Goal: Task Accomplishment & Management: Use online tool/utility

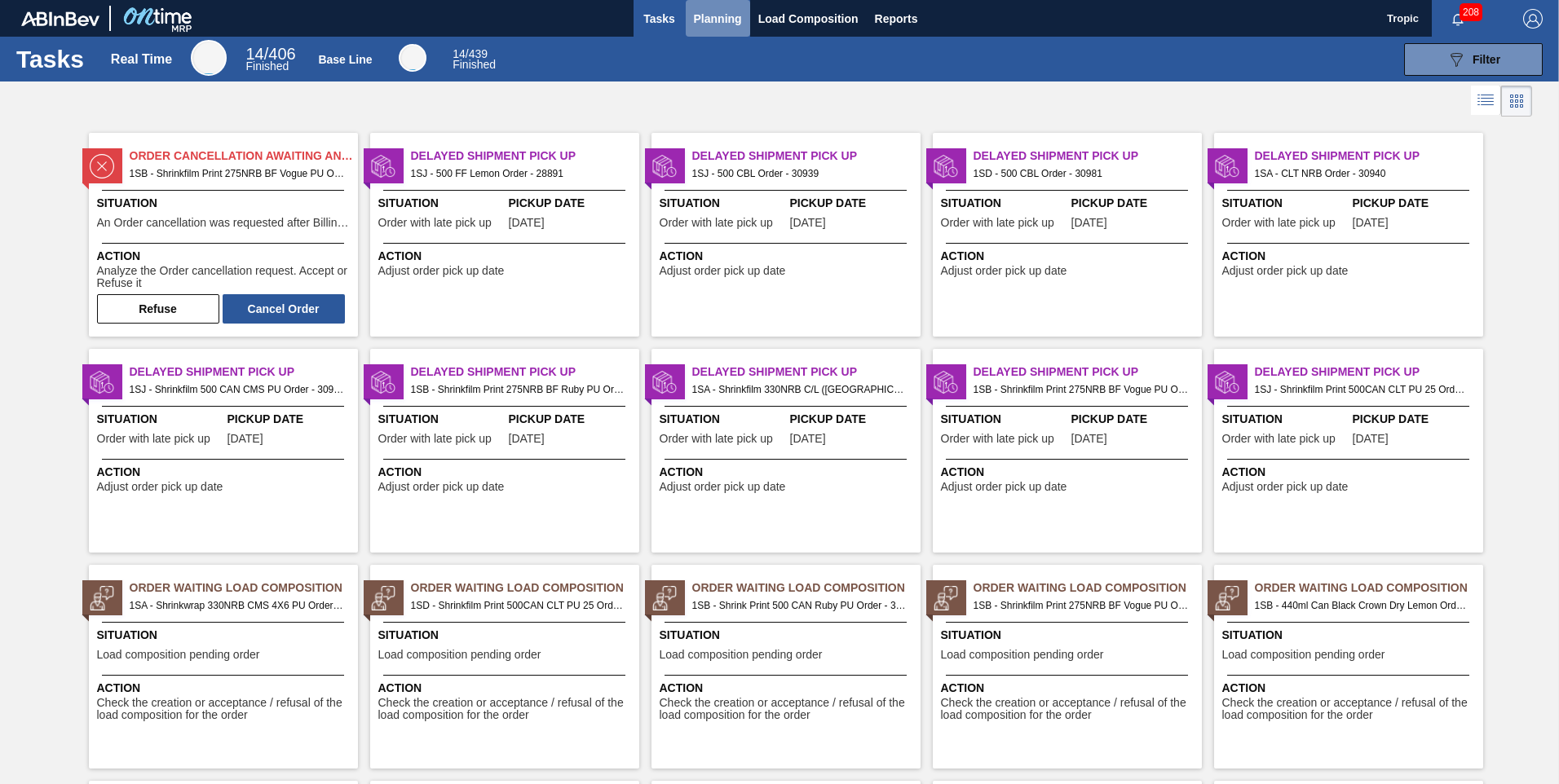
click at [709, 22] on span "Planning" at bounding box center [718, 18] width 48 height 19
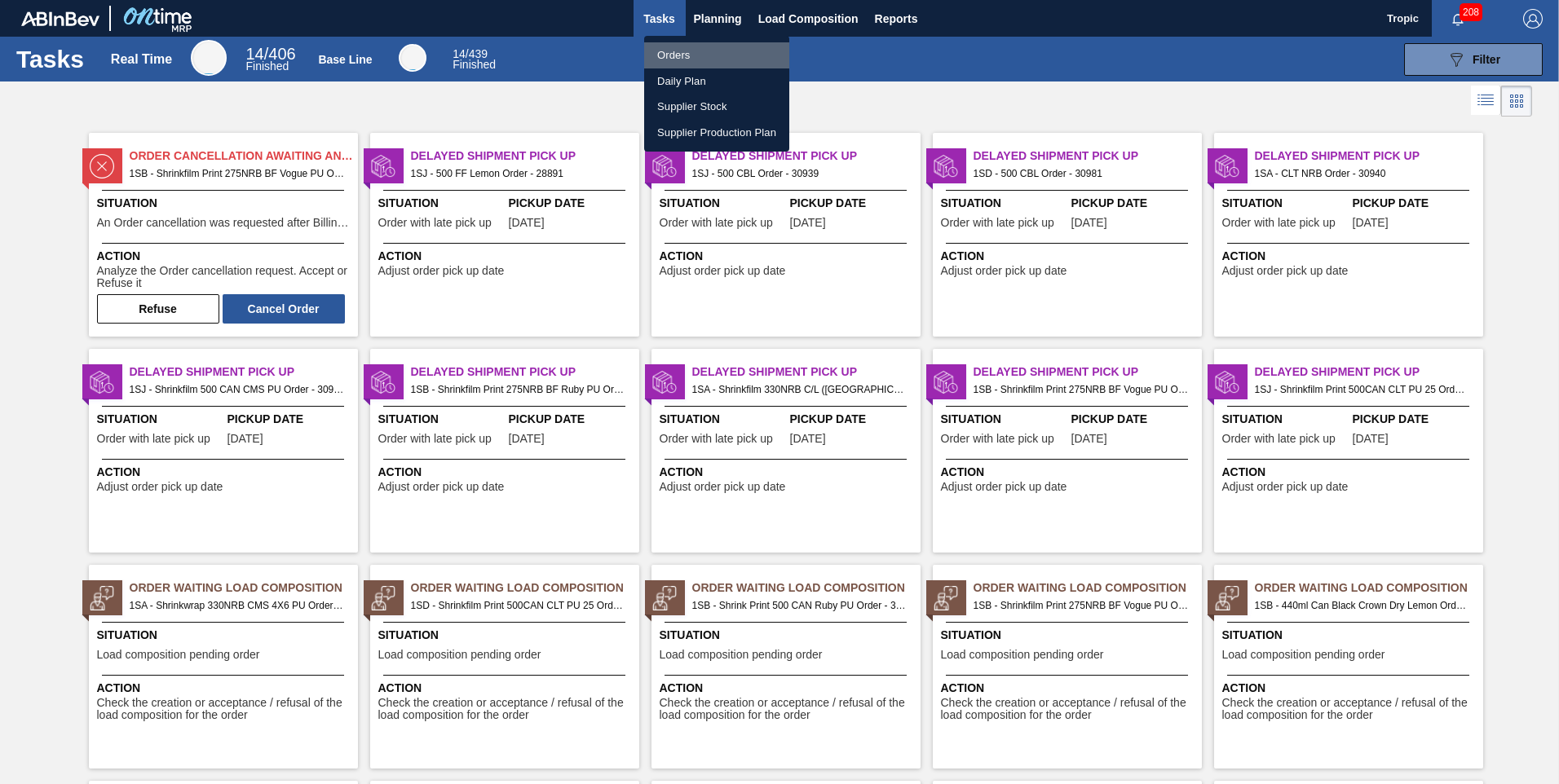
click at [681, 61] on li "Orders" at bounding box center [717, 55] width 145 height 26
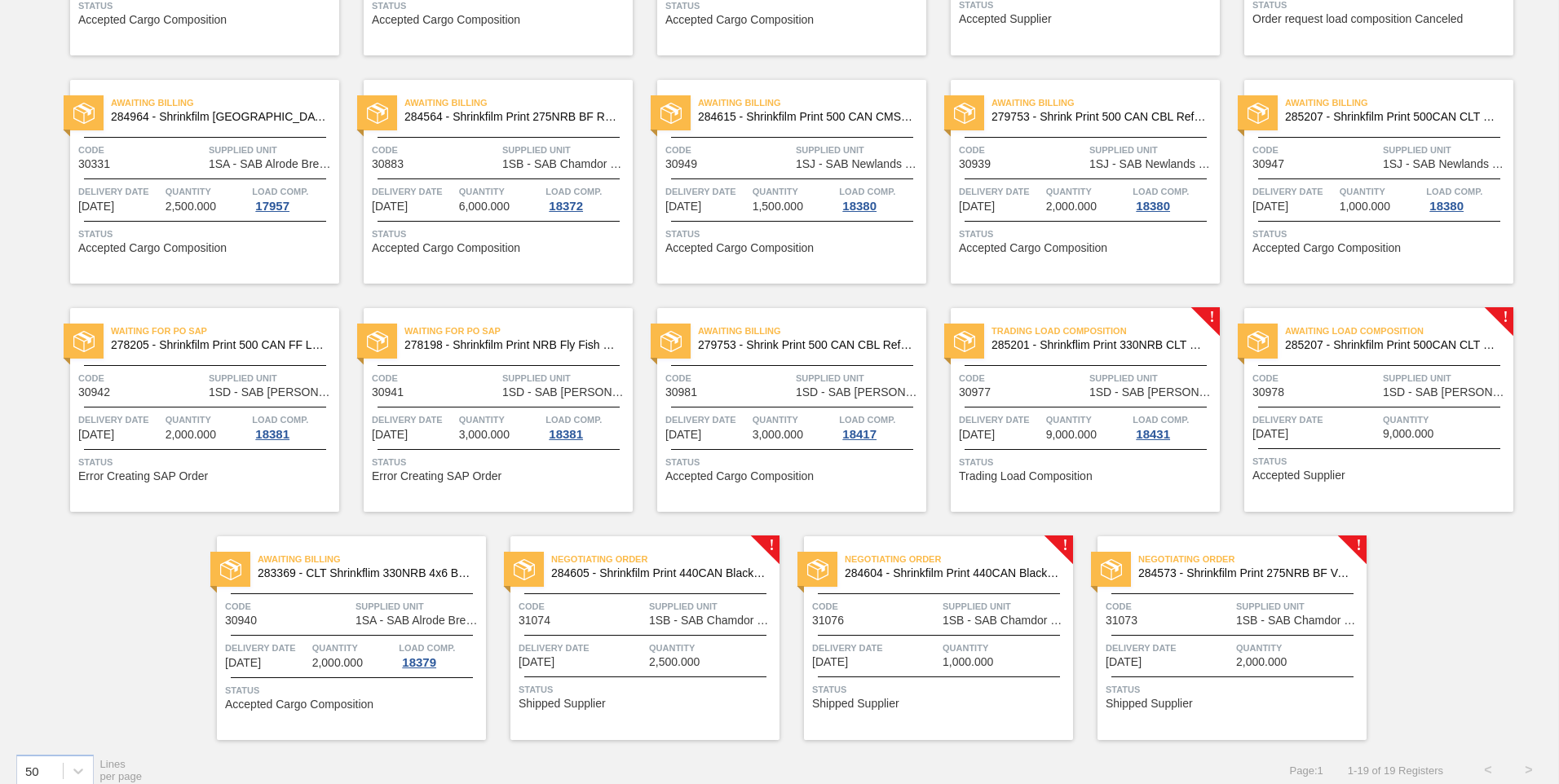
scroll to position [310, 0]
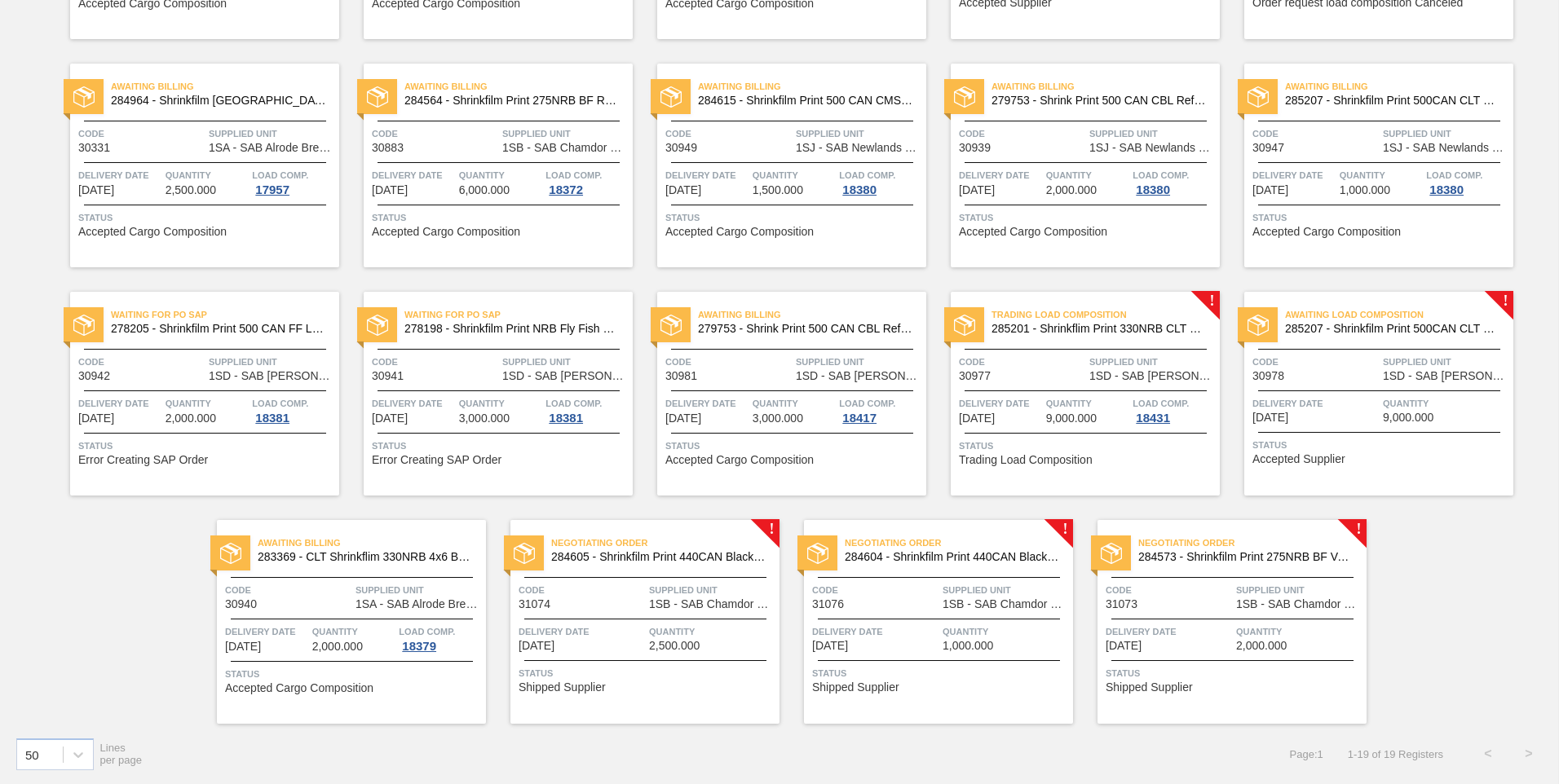
click at [1214, 594] on span "Code" at bounding box center [1169, 591] width 126 height 17
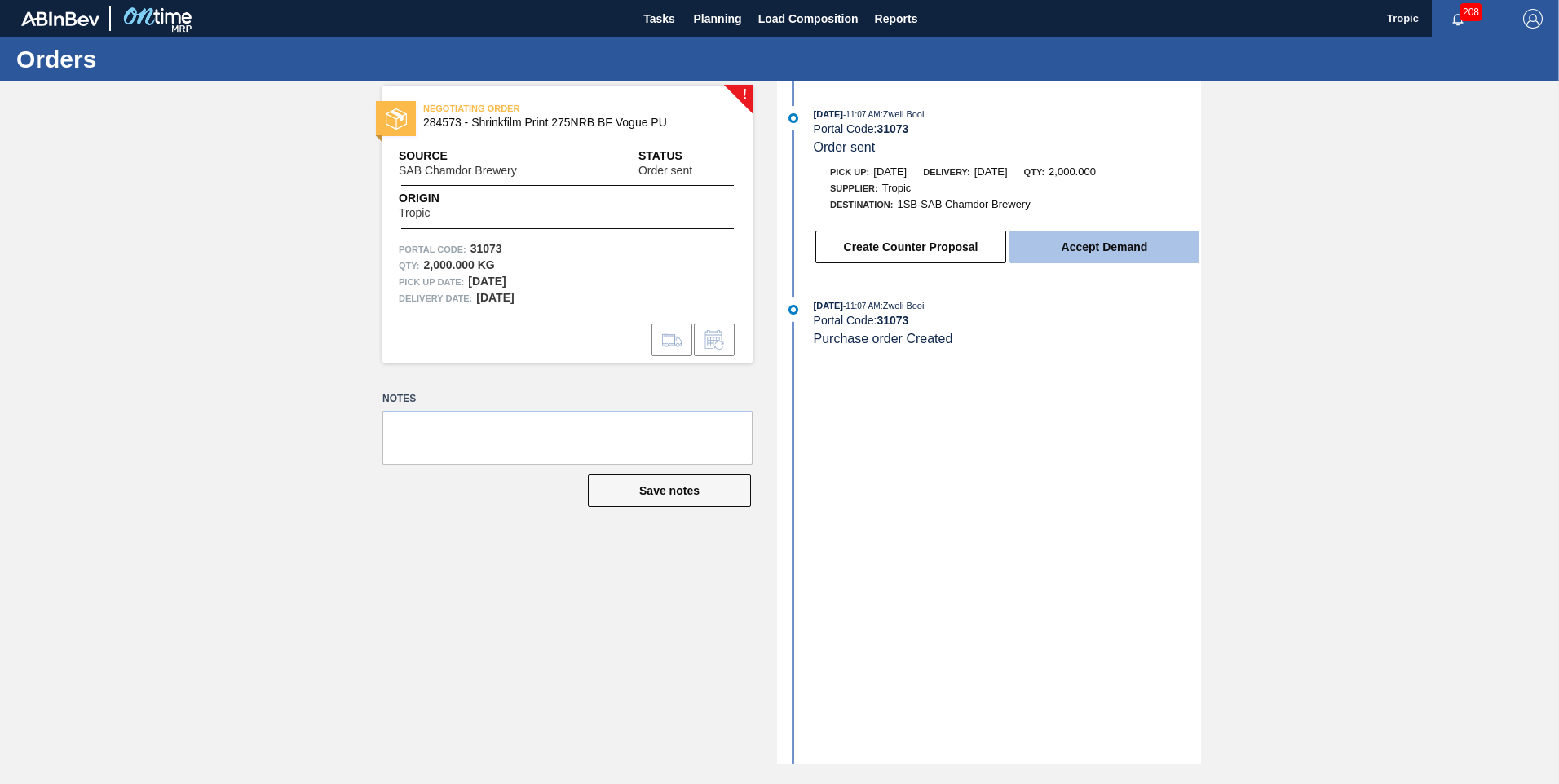
click at [1061, 257] on button "Accept Demand" at bounding box center [1104, 247] width 190 height 32
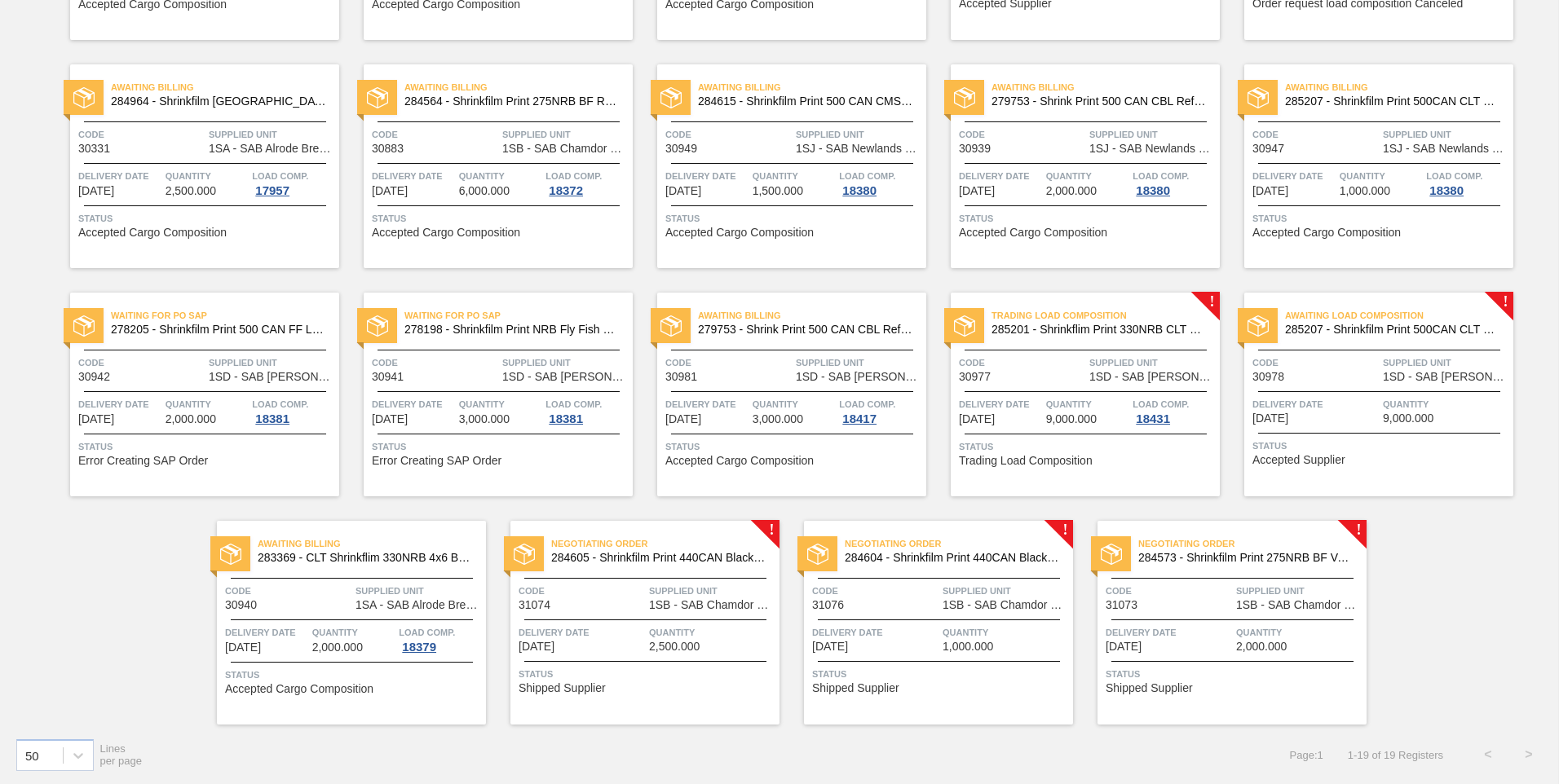
scroll to position [310, 0]
click at [998, 630] on span "Quantity" at bounding box center [1005, 632] width 126 height 17
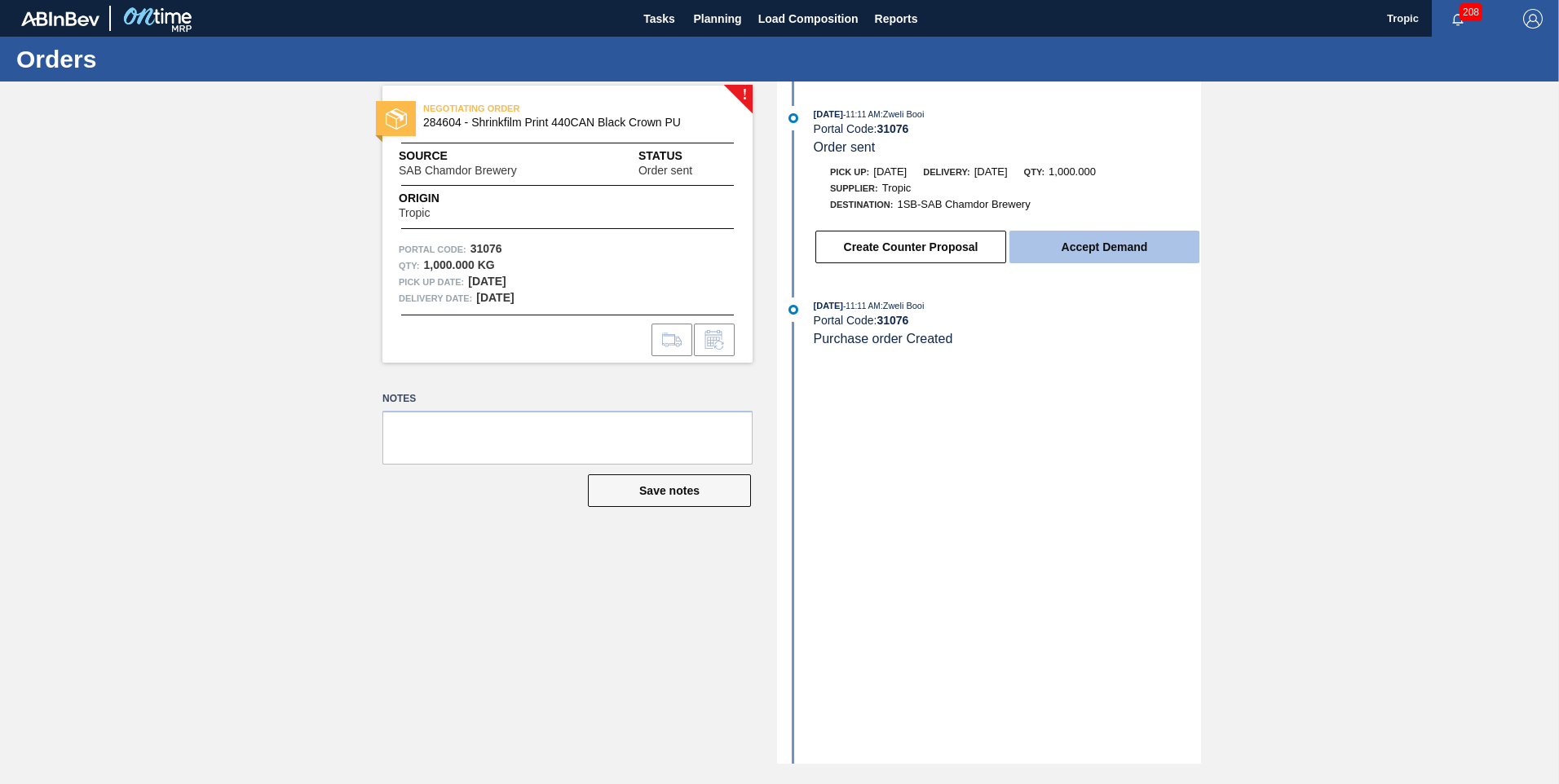
click at [1078, 248] on button "Accept Demand" at bounding box center [1104, 247] width 190 height 32
click at [1128, 248] on button "Accept Demand" at bounding box center [1104, 247] width 190 height 32
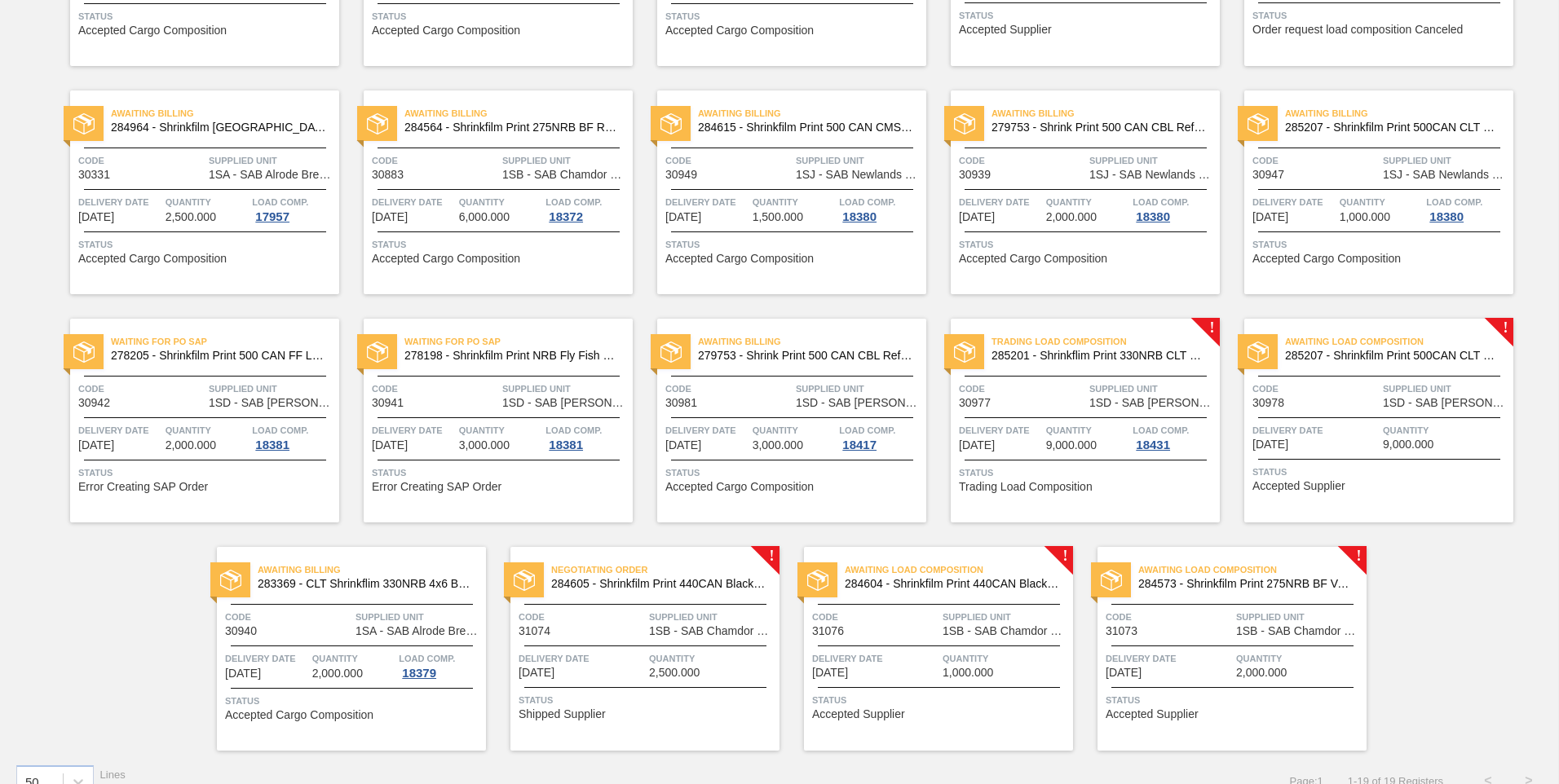
scroll to position [310, 0]
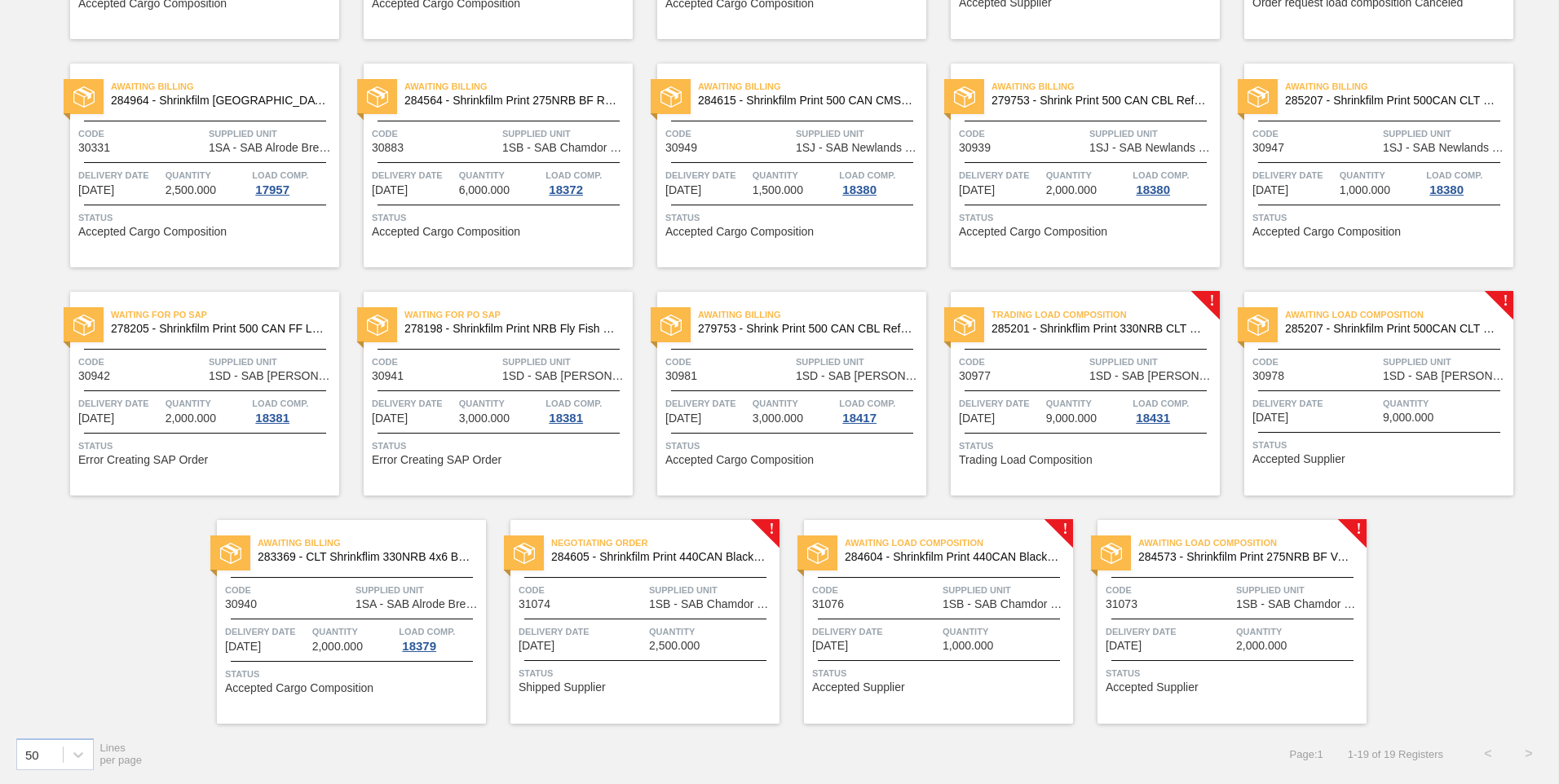
click at [697, 620] on div "Negotiating Order 284605 - Shrinkfilm Print 440CAN Black Crown G&D Code 31074 S…" at bounding box center [645, 622] width 269 height 204
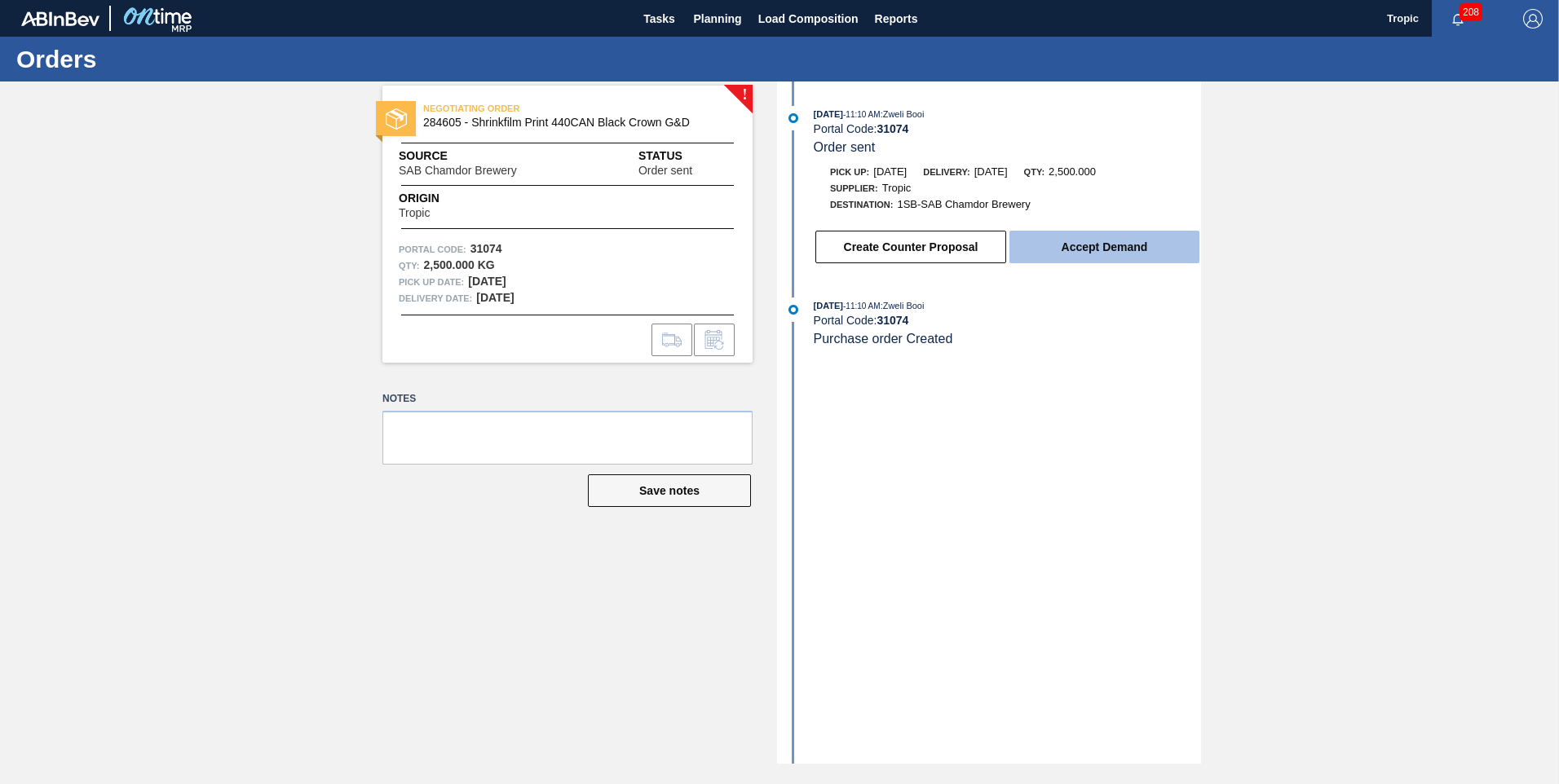
click at [1058, 249] on button "Accept Demand" at bounding box center [1104, 247] width 190 height 32
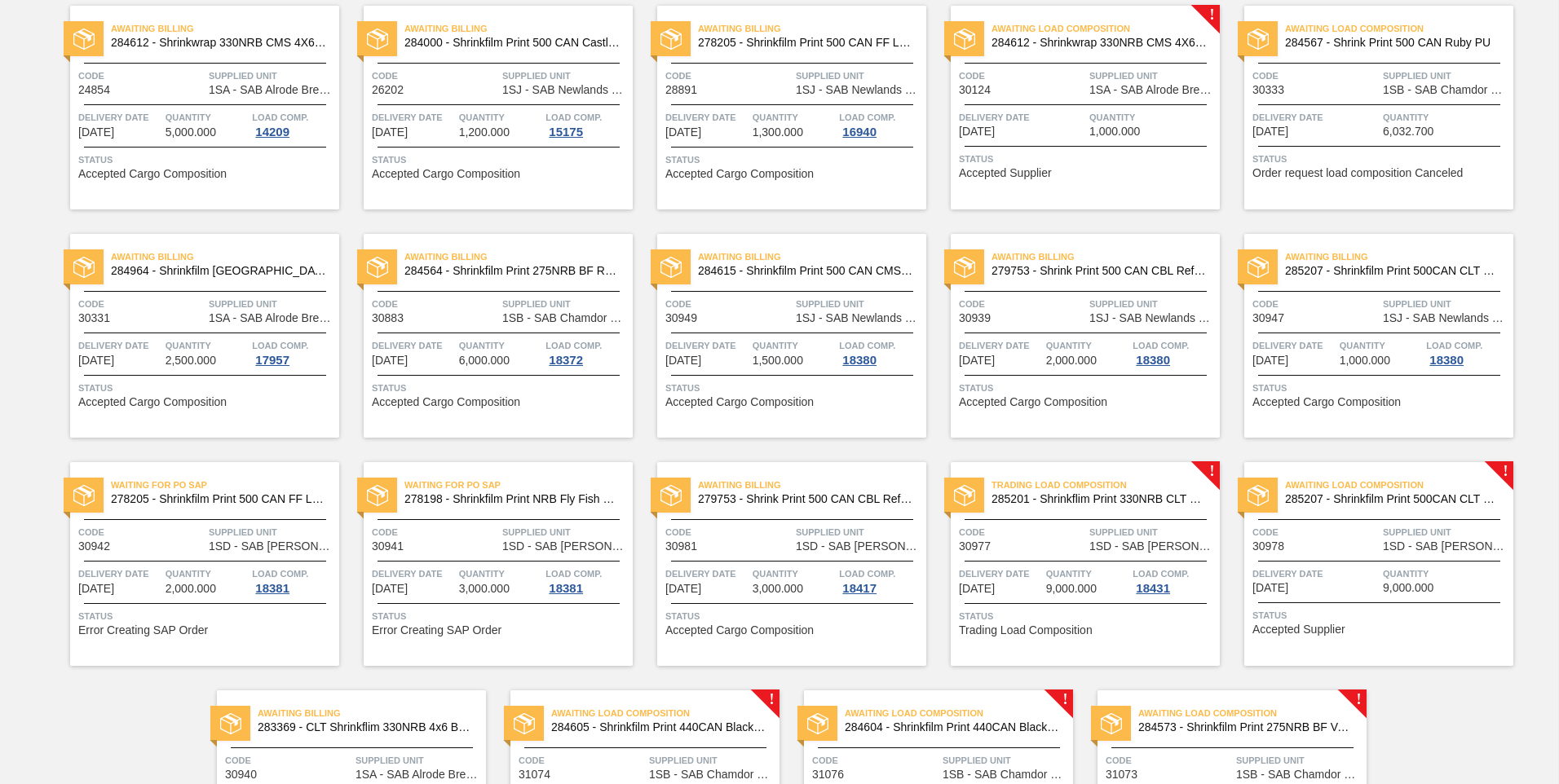
scroll to position [310, 0]
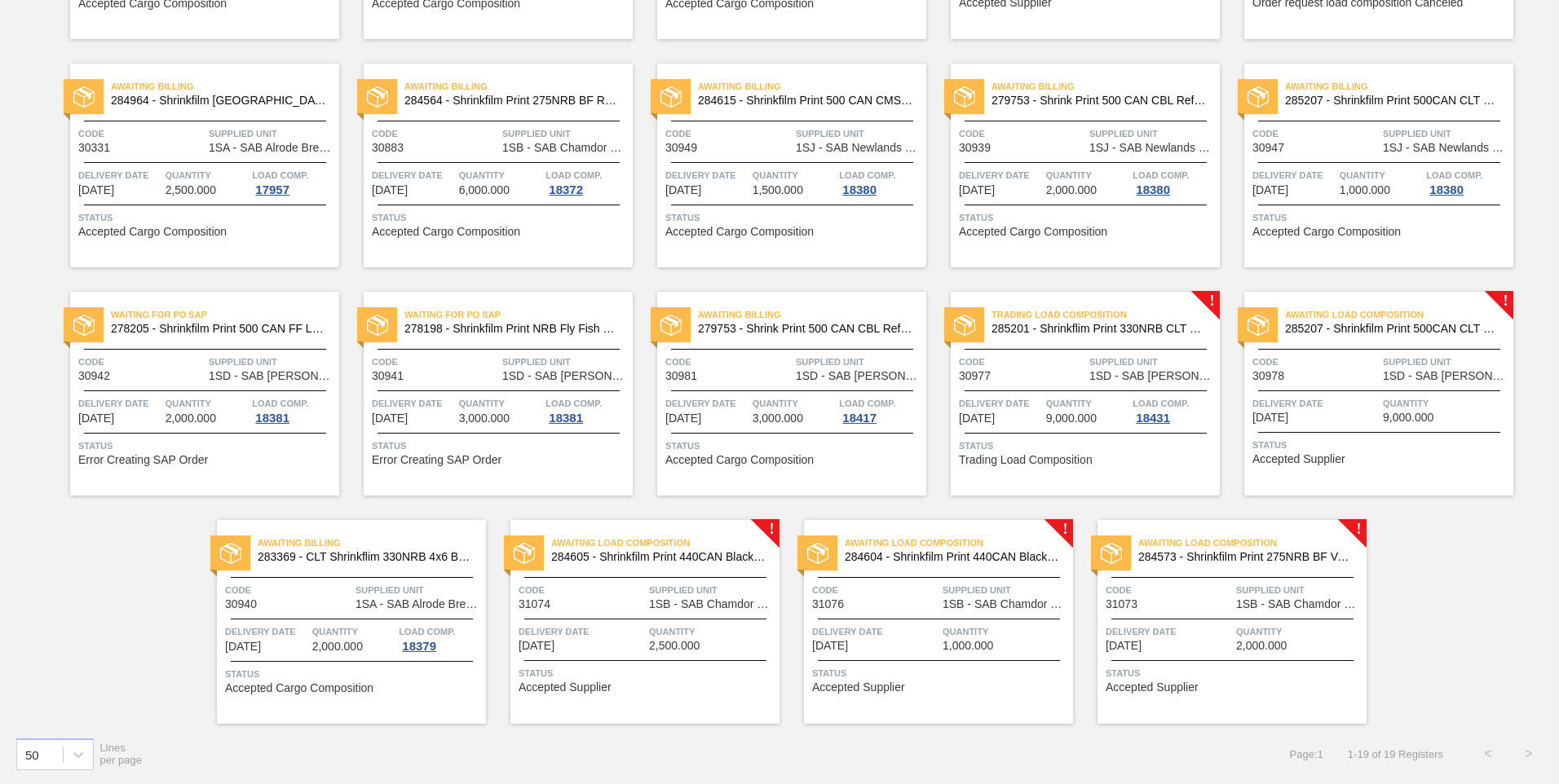
click at [594, 583] on span "Code" at bounding box center [582, 591] width 126 height 17
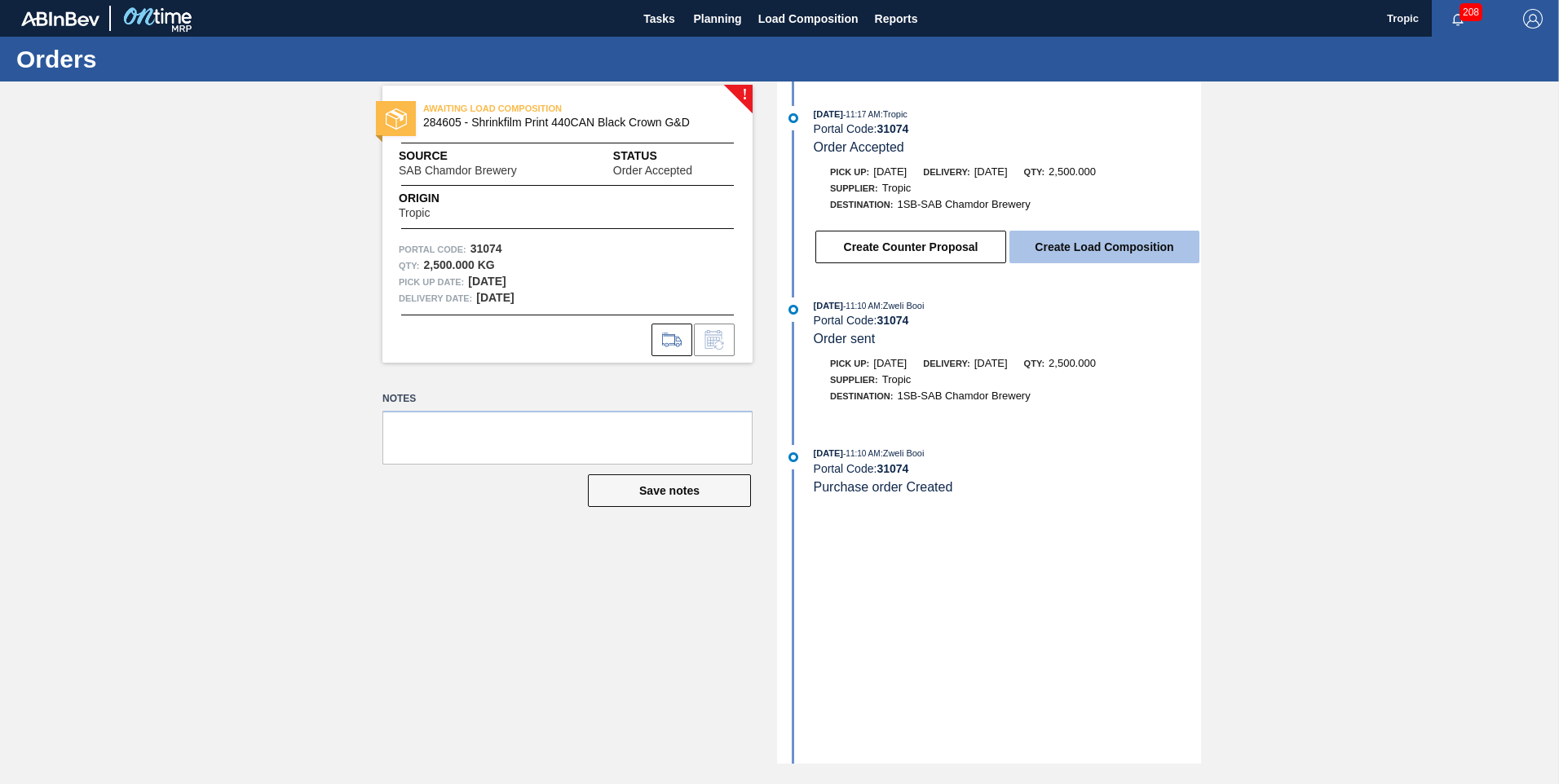
click at [1044, 248] on button "Create Load Composition" at bounding box center [1104, 247] width 190 height 32
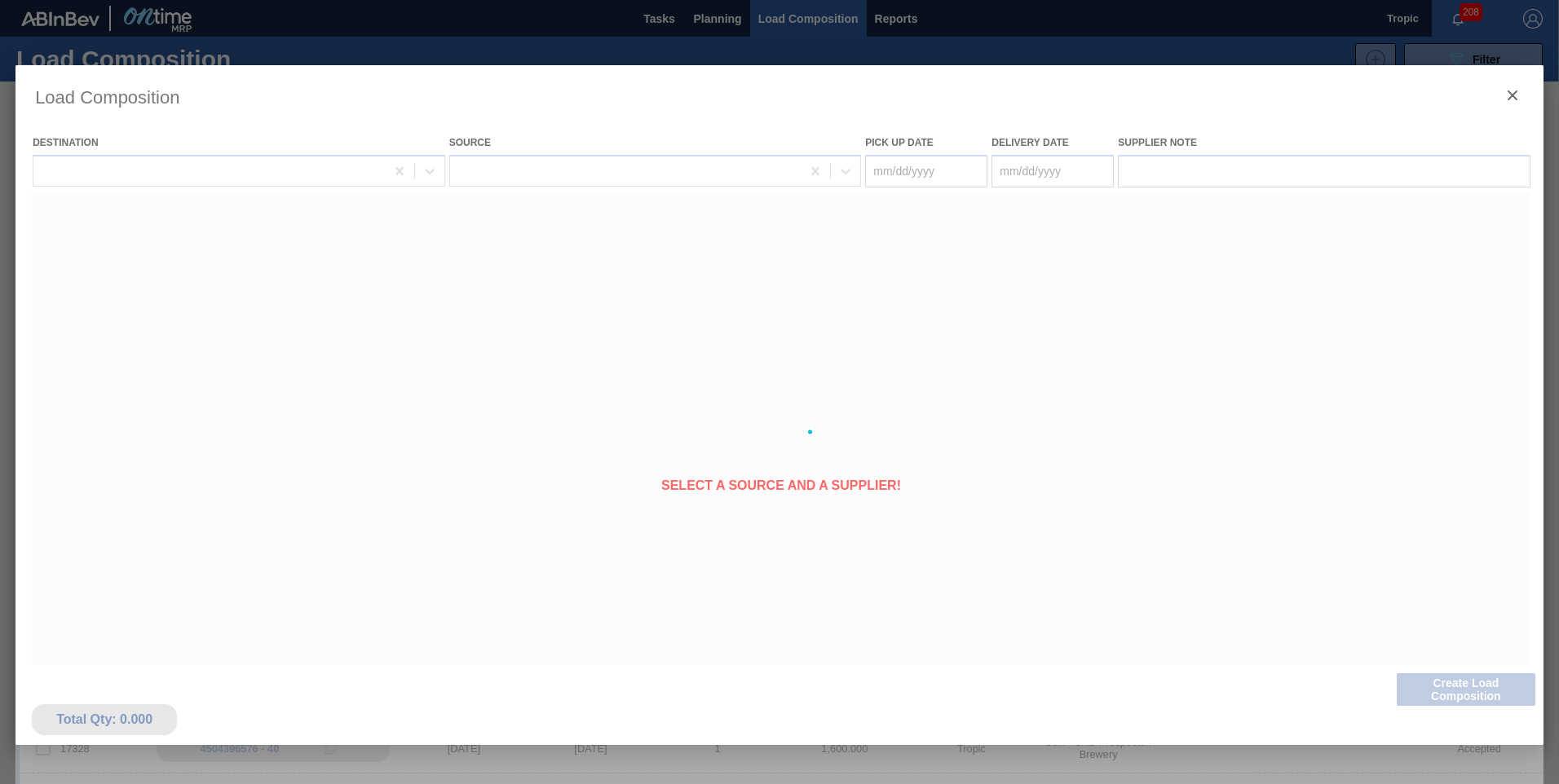
type Date "[DATE]"
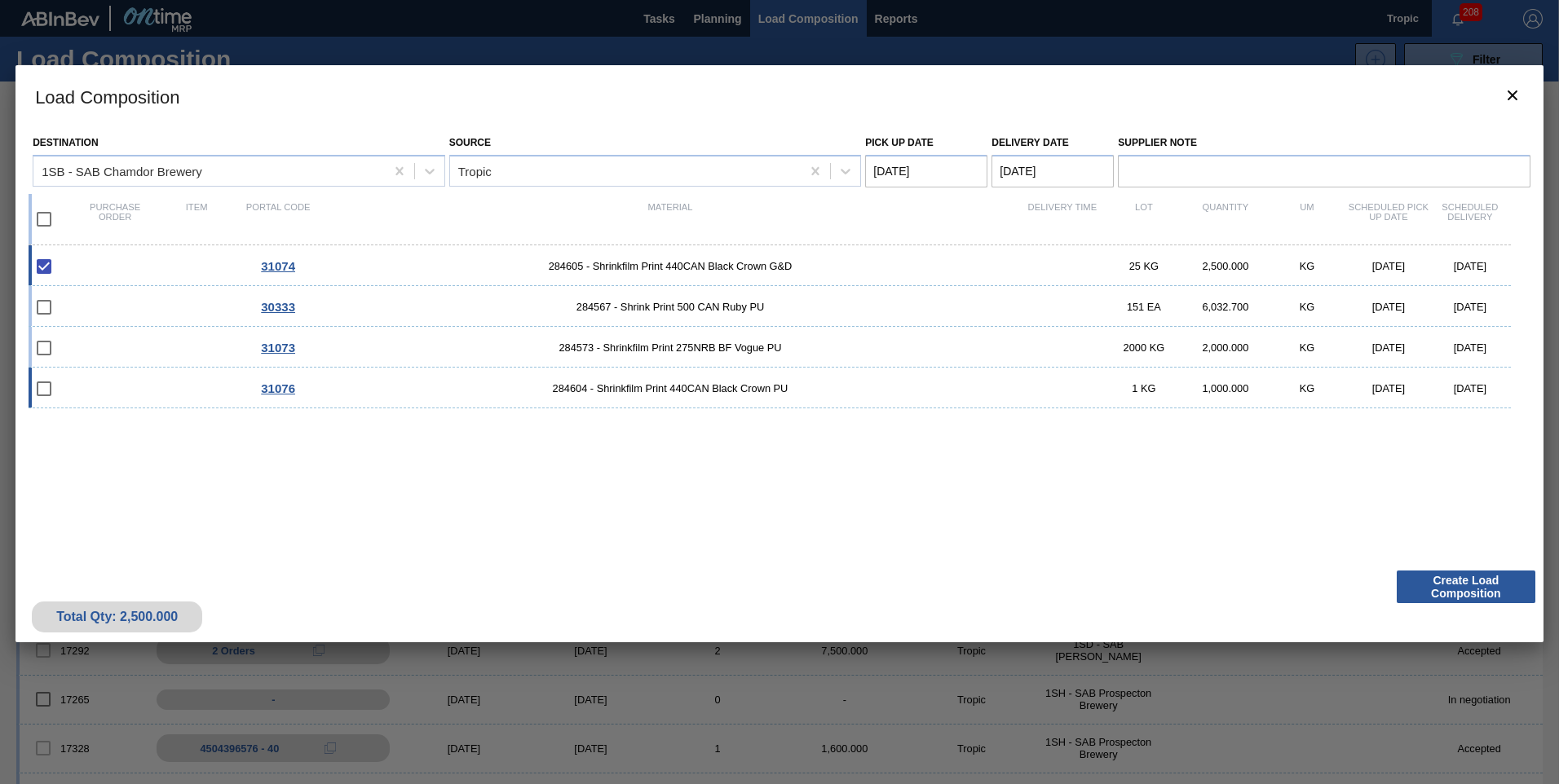
click at [47, 390] on input "checkbox" at bounding box center [43, 388] width 34 height 34
checkbox input "false"
click at [42, 351] on input "checkbox" at bounding box center [43, 348] width 34 height 34
drag, startPoint x: 40, startPoint y: 306, endPoint x: 484, endPoint y: 559, distance: 511.0
click at [484, 559] on div "Destination 1SB - SAB Chamdor Brewery Source Tropic Pick up Date 08/28/2025 Del…" at bounding box center [780, 344] width 1529 height 435
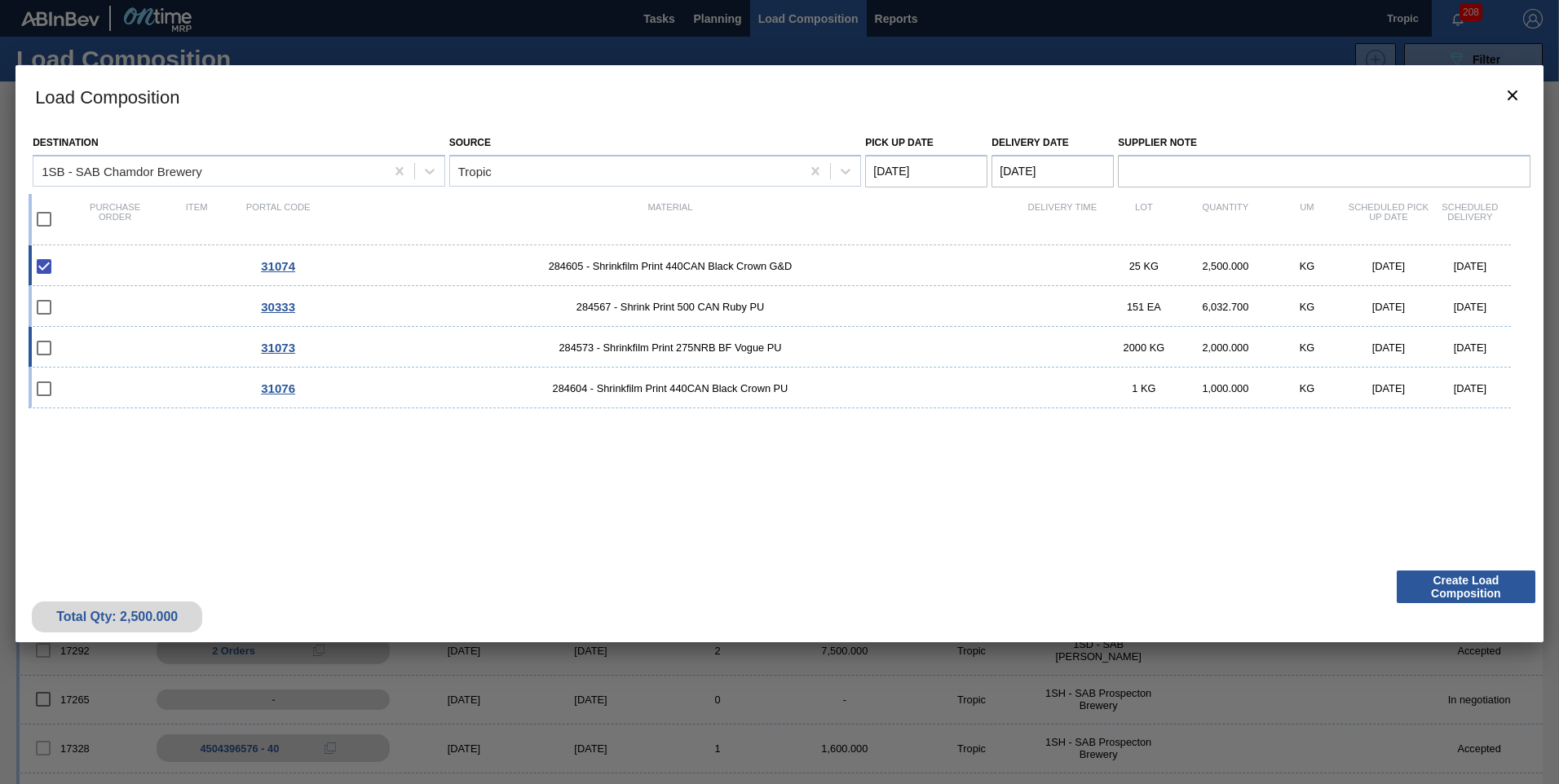
click at [44, 350] on input "checkbox" at bounding box center [43, 348] width 34 height 34
checkbox input "false"
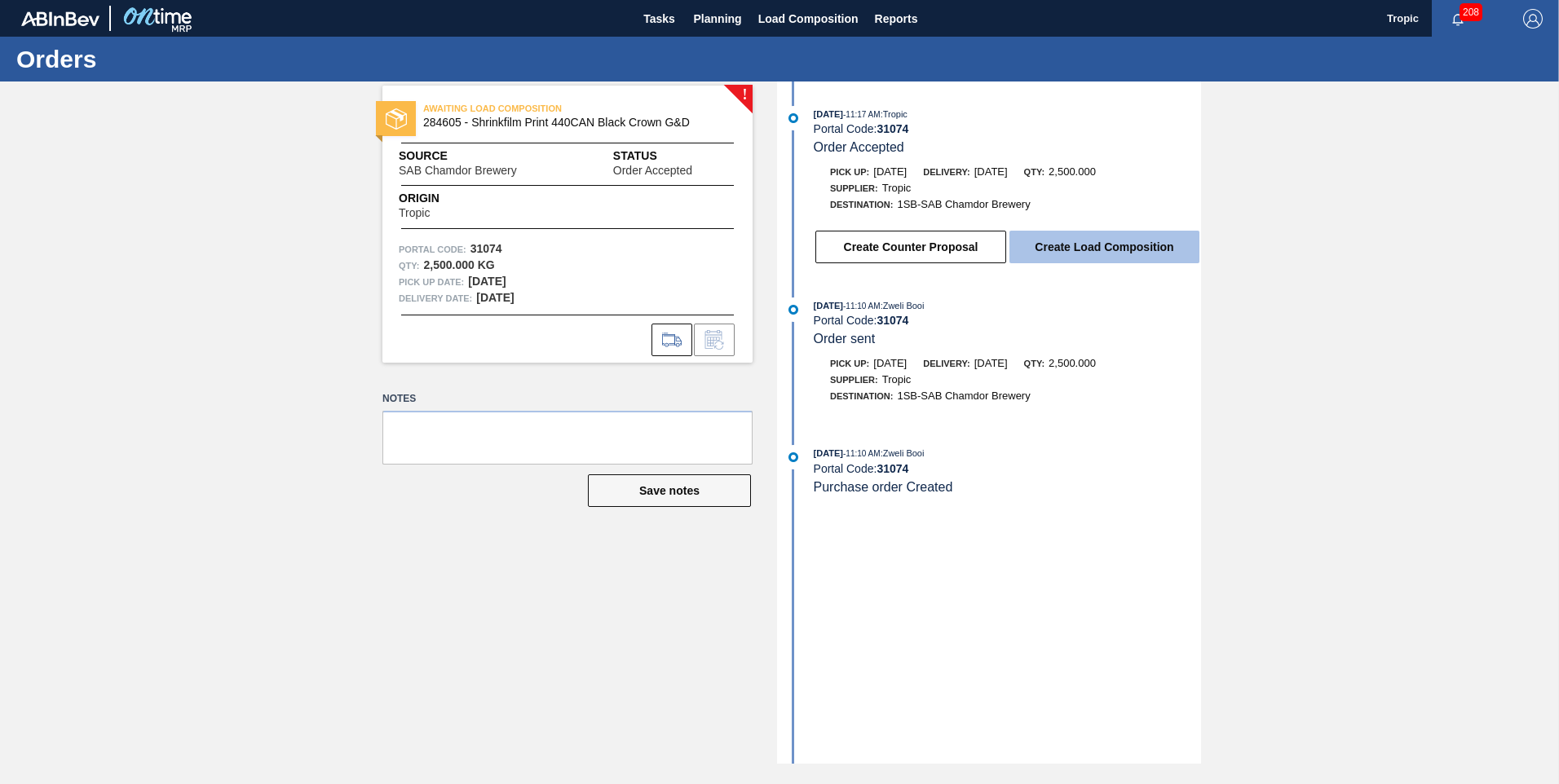
click at [1144, 241] on button "Create Load Composition" at bounding box center [1104, 247] width 190 height 32
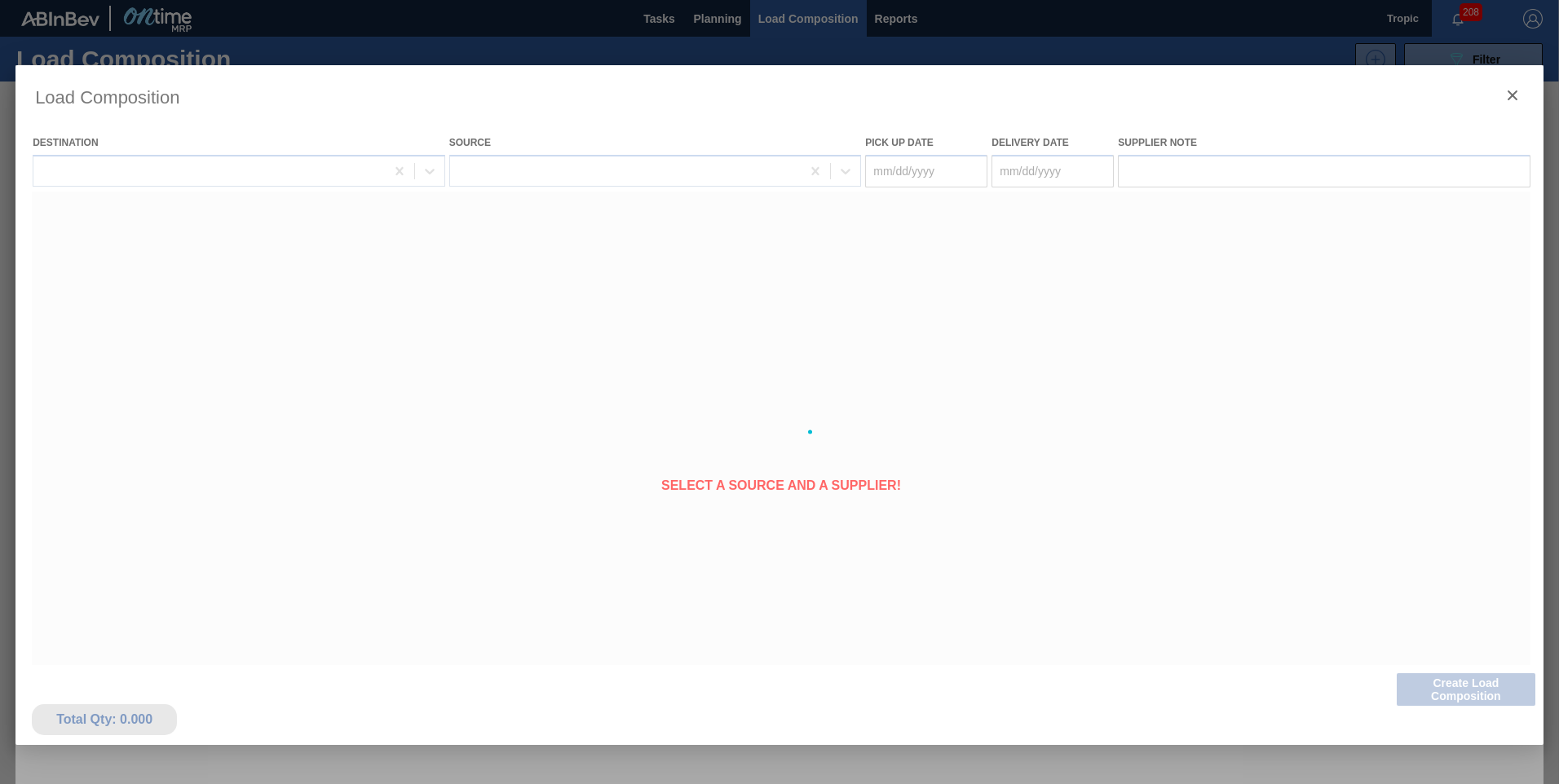
type Date "[DATE]"
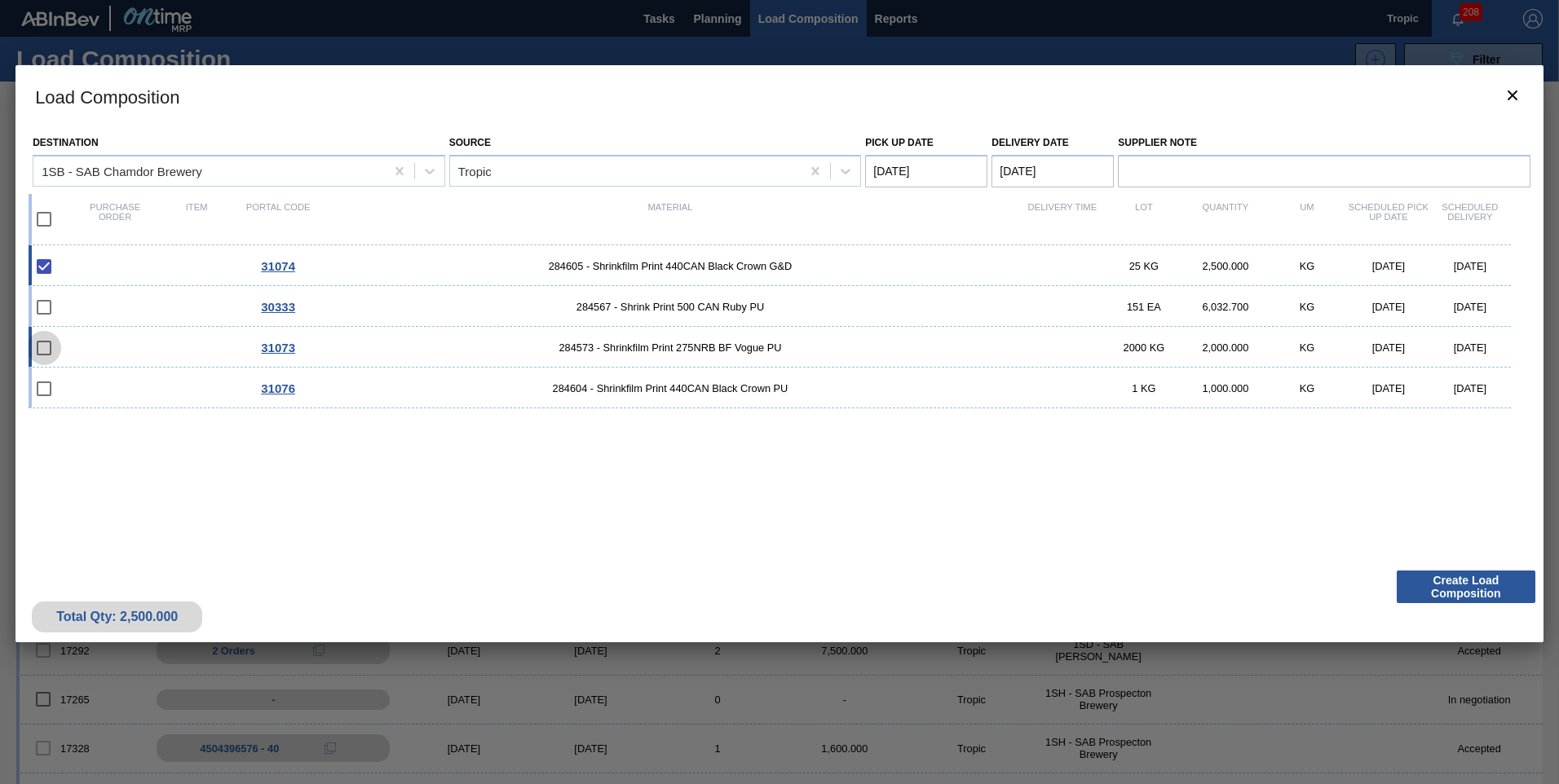
click at [41, 344] on input "checkbox" at bounding box center [43, 348] width 34 height 34
checkbox input "false"
click at [45, 390] on input "checkbox" at bounding box center [43, 388] width 34 height 34
checkbox input "false"
click at [45, 213] on input "checkbox" at bounding box center [43, 219] width 34 height 34
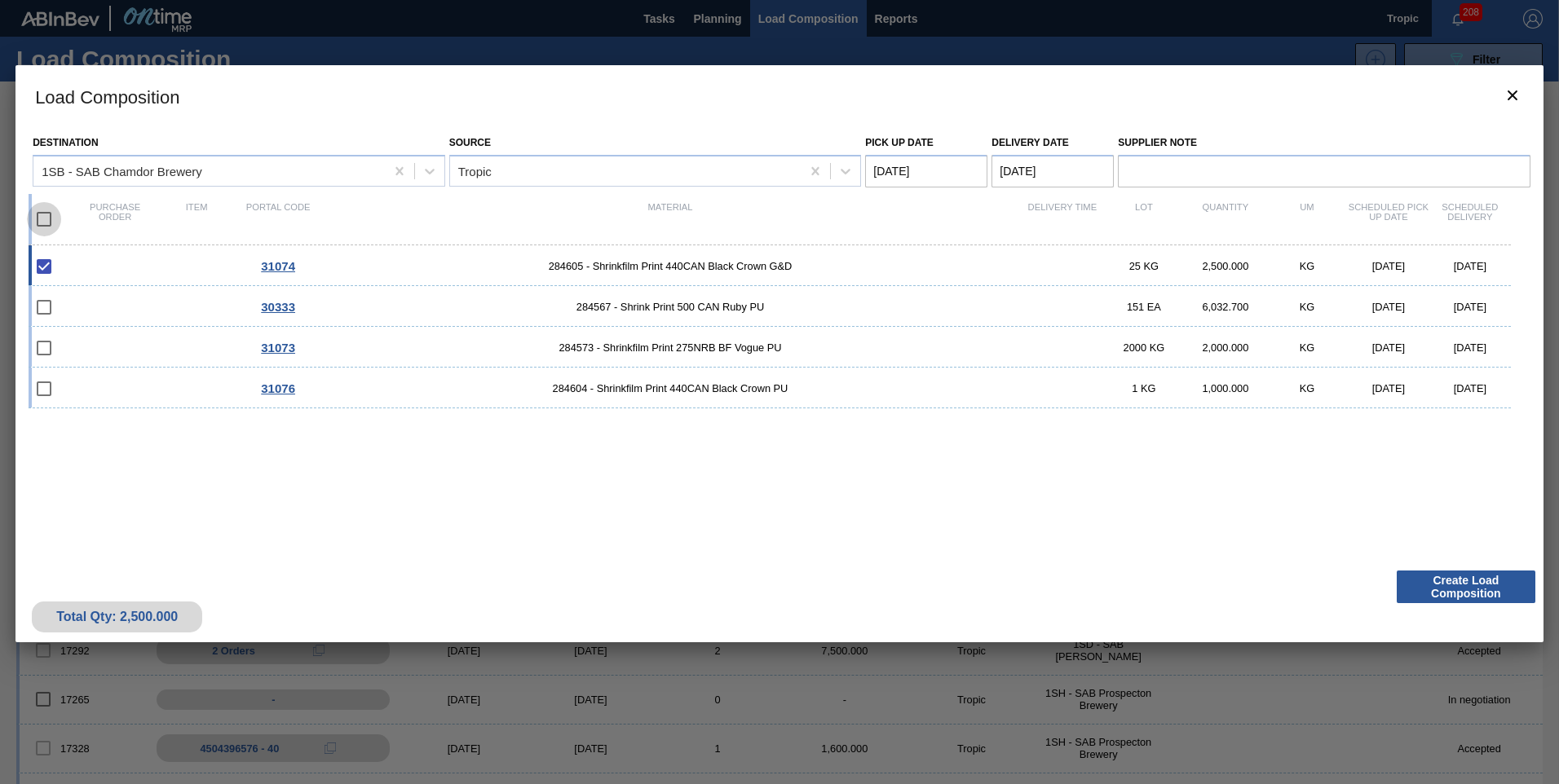
checkbox input "true"
click at [910, 178] on Date "Pick up Date" at bounding box center [926, 170] width 122 height 32
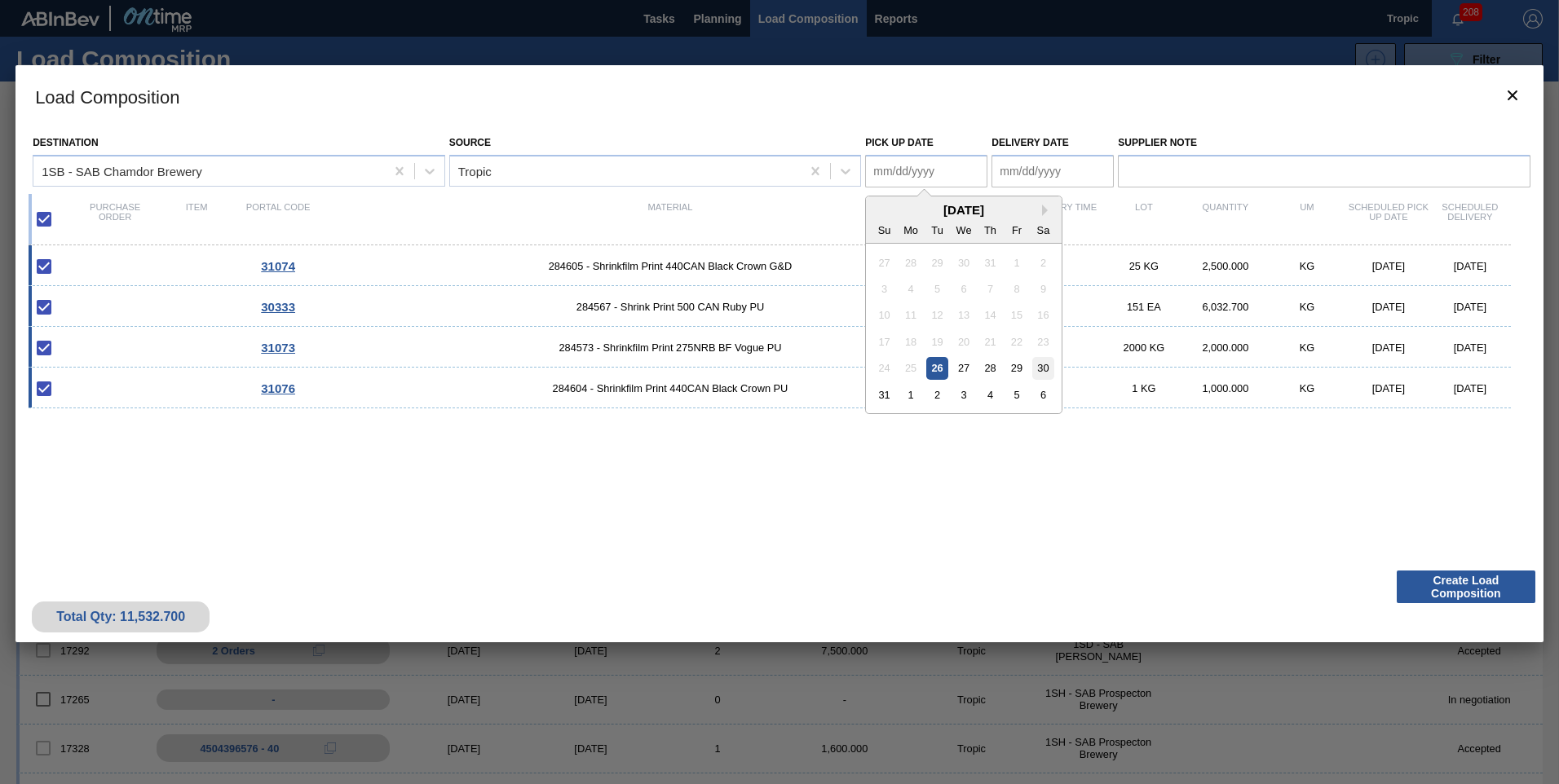
click at [1035, 374] on div "30" at bounding box center [1044, 368] width 22 height 22
type Date "[DATE]"
click at [1045, 171] on Date "Delivery Date" at bounding box center [1053, 170] width 122 height 32
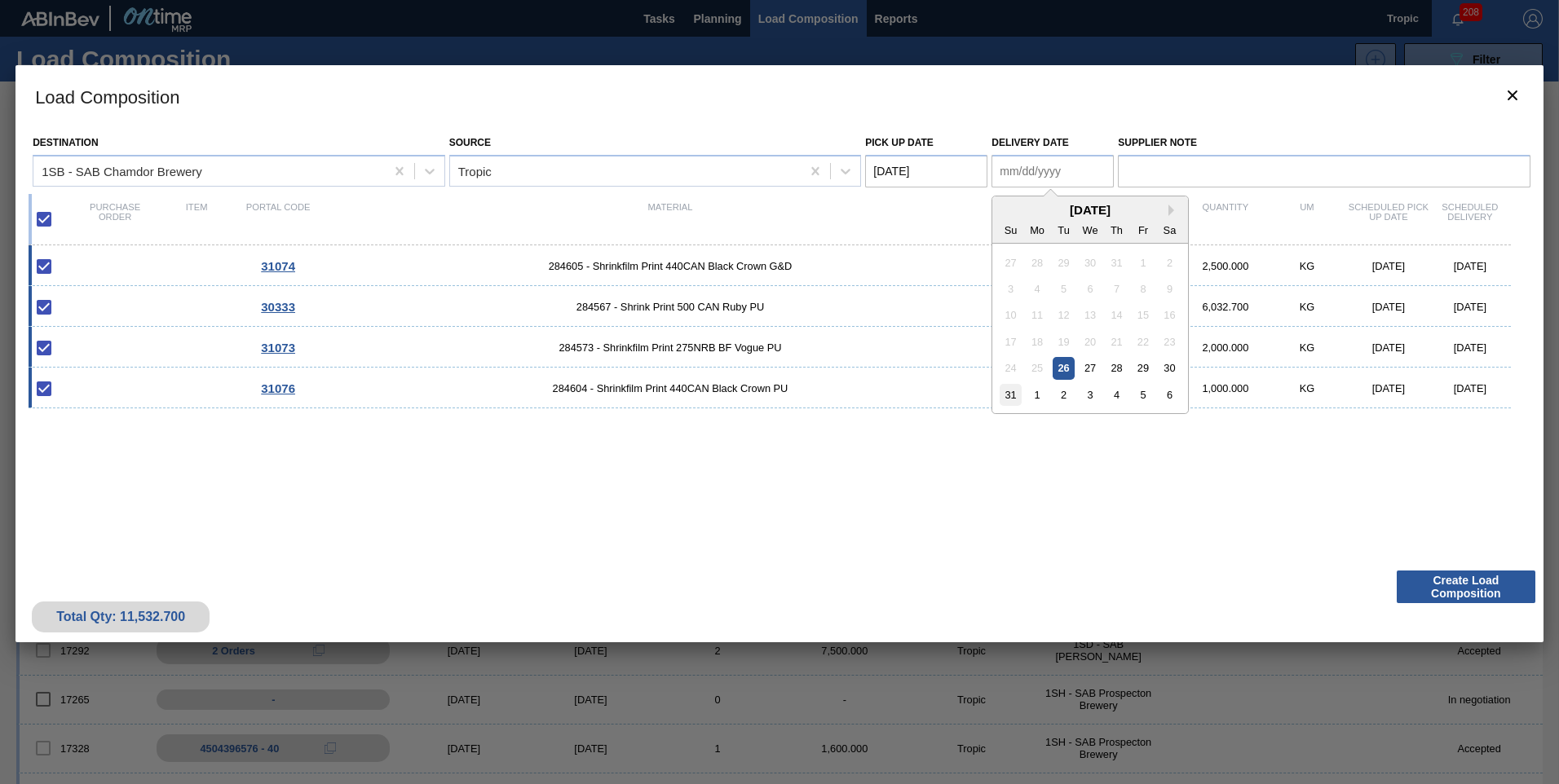
click at [1004, 393] on div "31" at bounding box center [1010, 395] width 22 height 22
type Date "[DATE]"
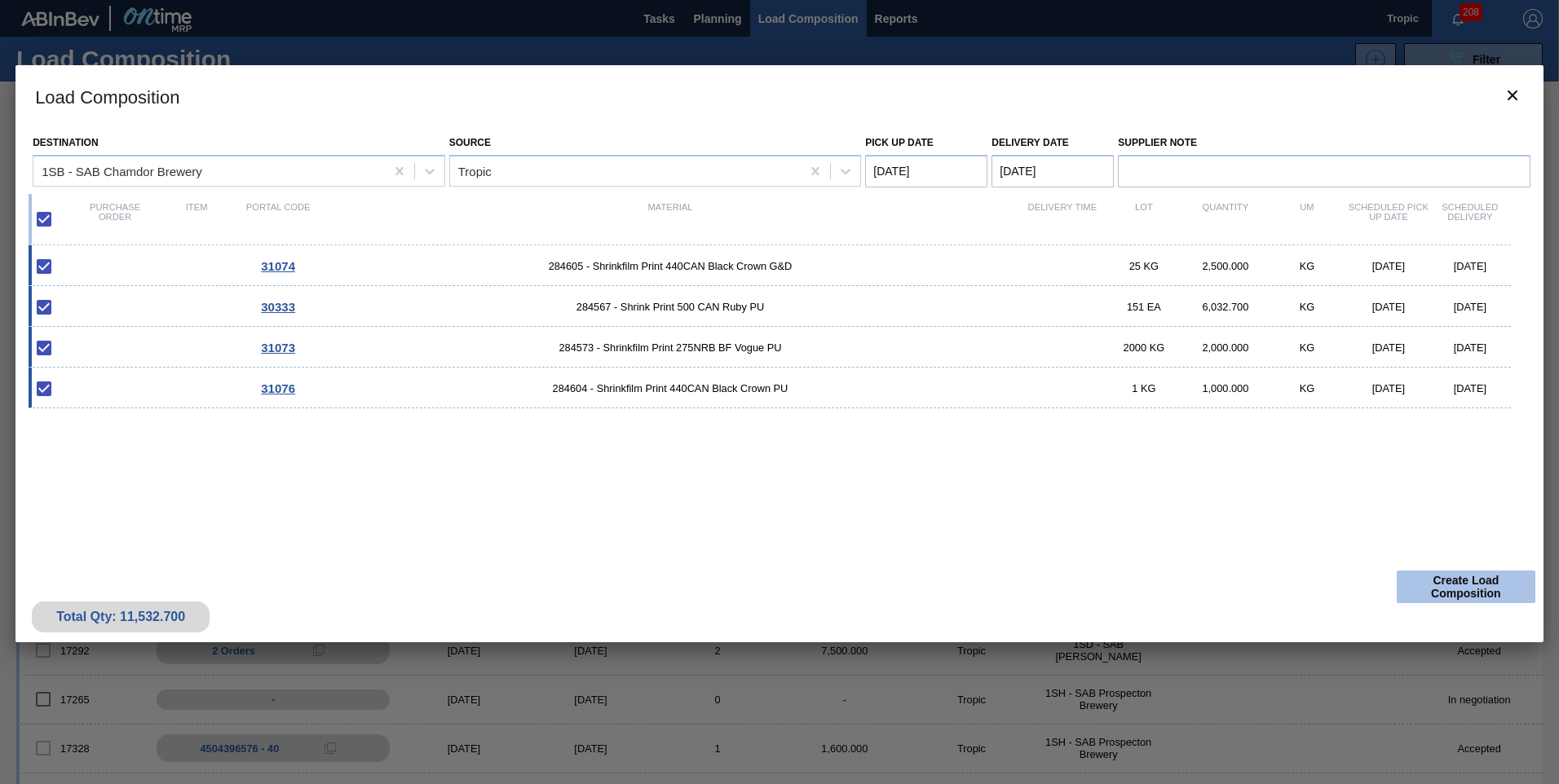
click at [1450, 577] on button "Create Load Composition" at bounding box center [1466, 586] width 139 height 32
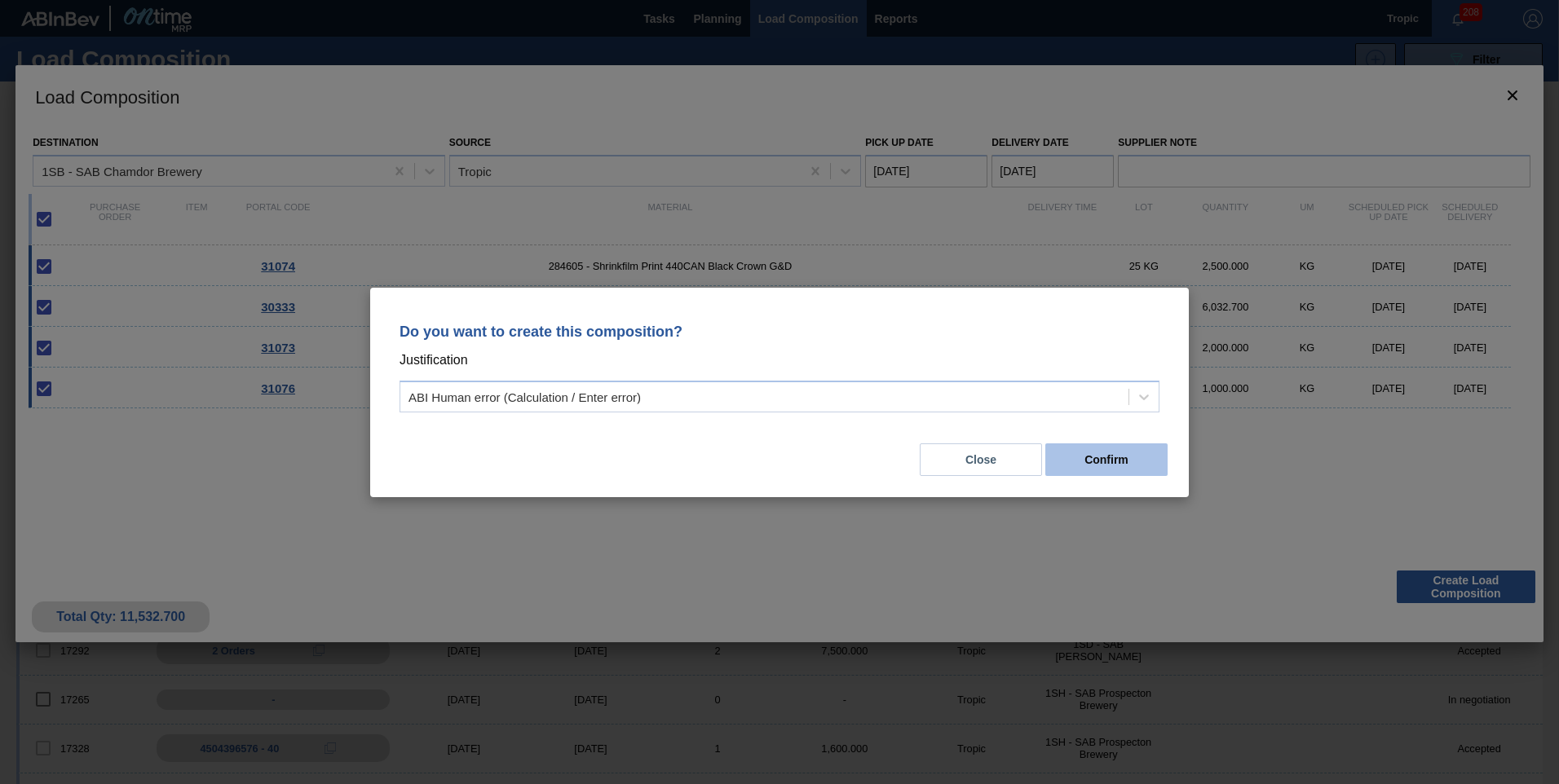
click at [1096, 472] on button "Confirm" at bounding box center [1106, 459] width 122 height 32
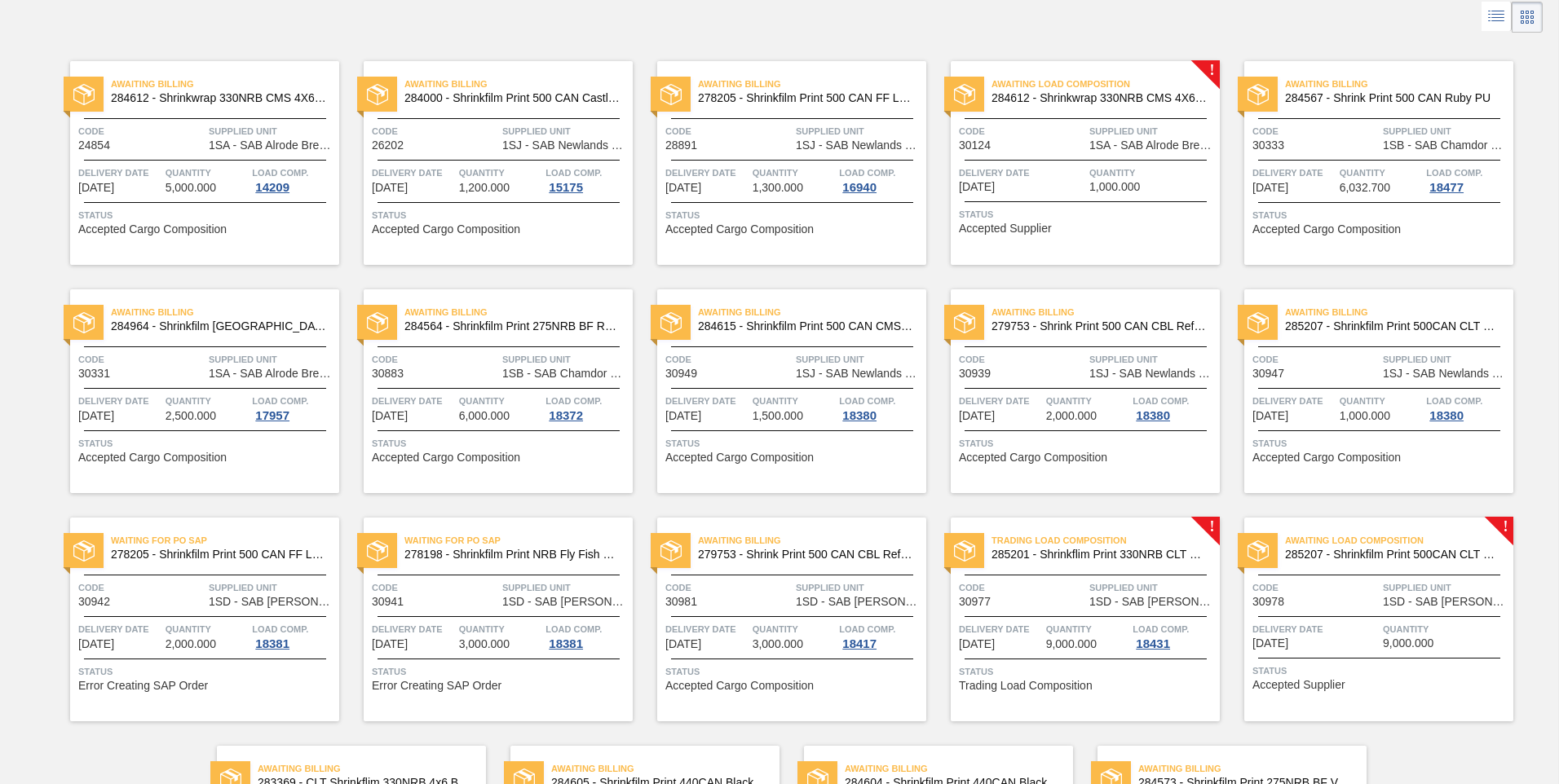
scroll to position [310, 0]
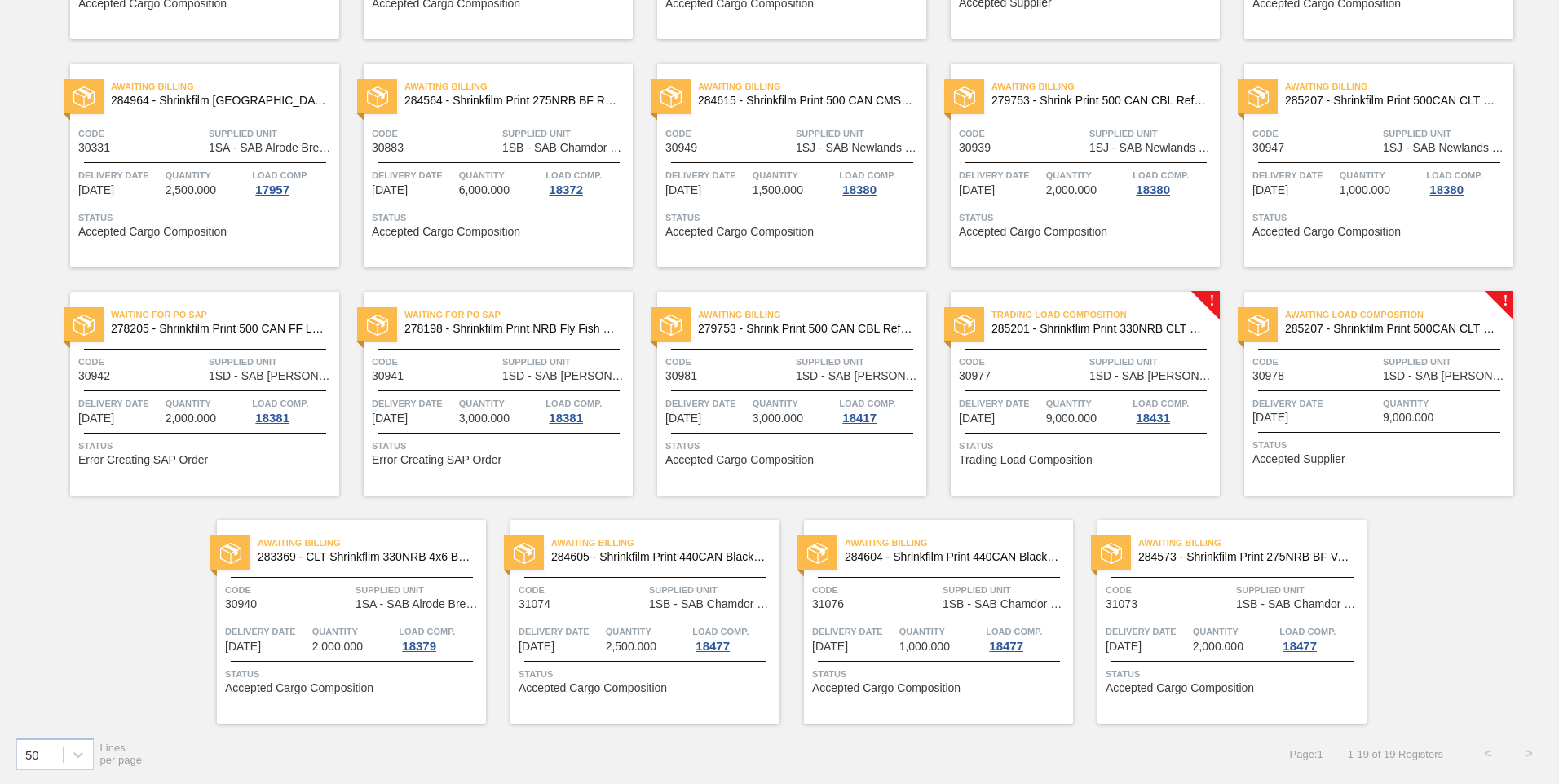
click at [656, 637] on span "Quantity" at bounding box center [647, 632] width 83 height 17
